Goal: Navigation & Orientation: Find specific page/section

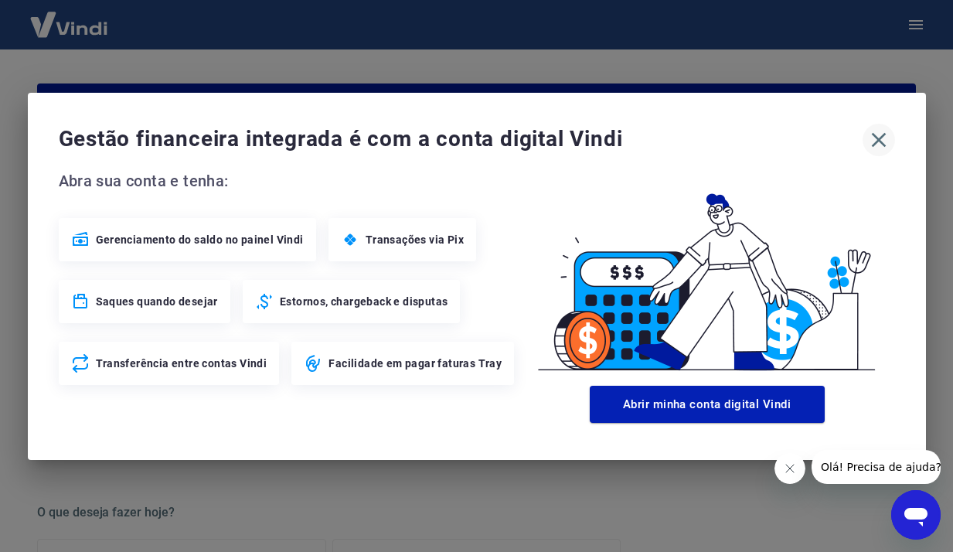
click at [882, 147] on icon "button" at bounding box center [878, 139] width 25 height 25
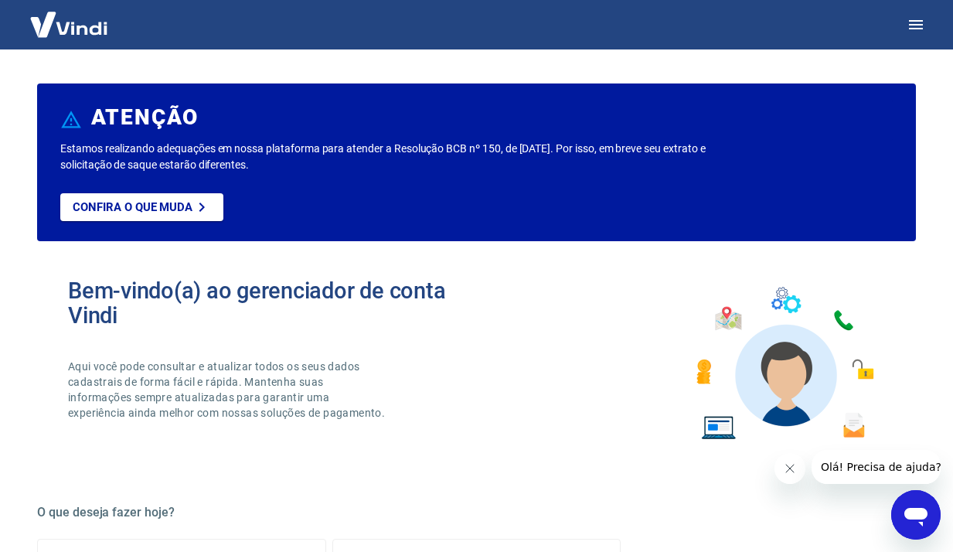
click at [515, 256] on div "Bem-vindo(a) ao gerenciador de conta Vindi Aqui você pode consultar e atualizar…" at bounding box center [476, 363] width 878 height 220
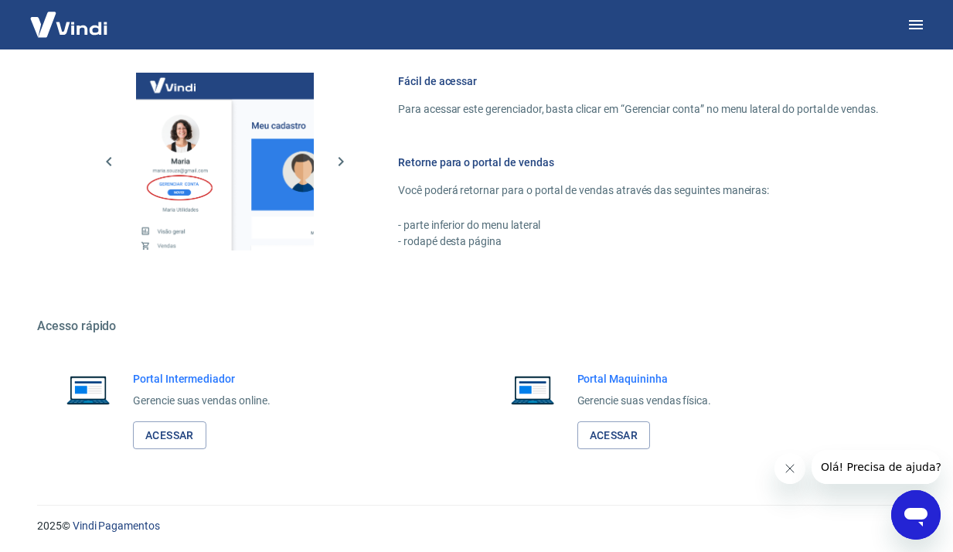
scroll to position [829, 0]
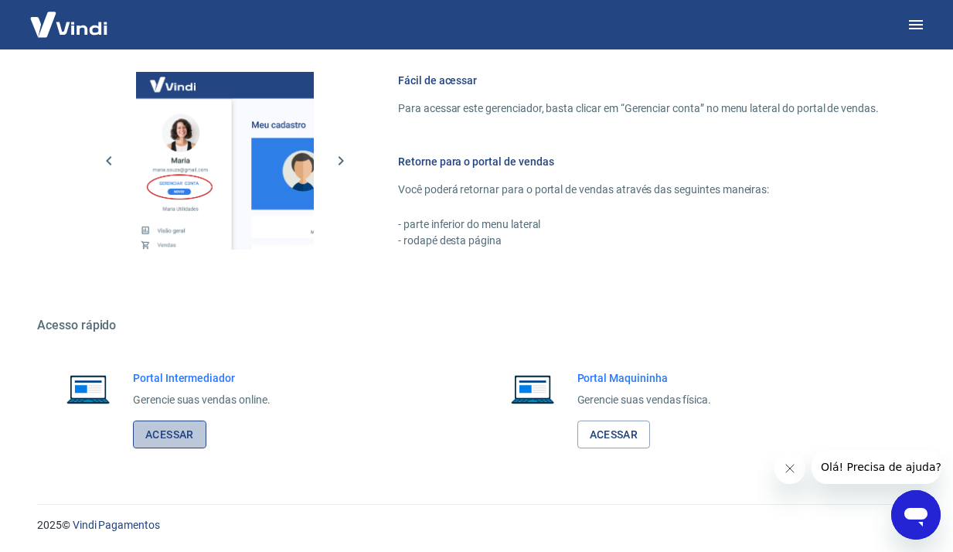
click at [186, 430] on link "Acessar" at bounding box center [169, 434] width 73 height 29
